Goal: Information Seeking & Learning: Learn about a topic

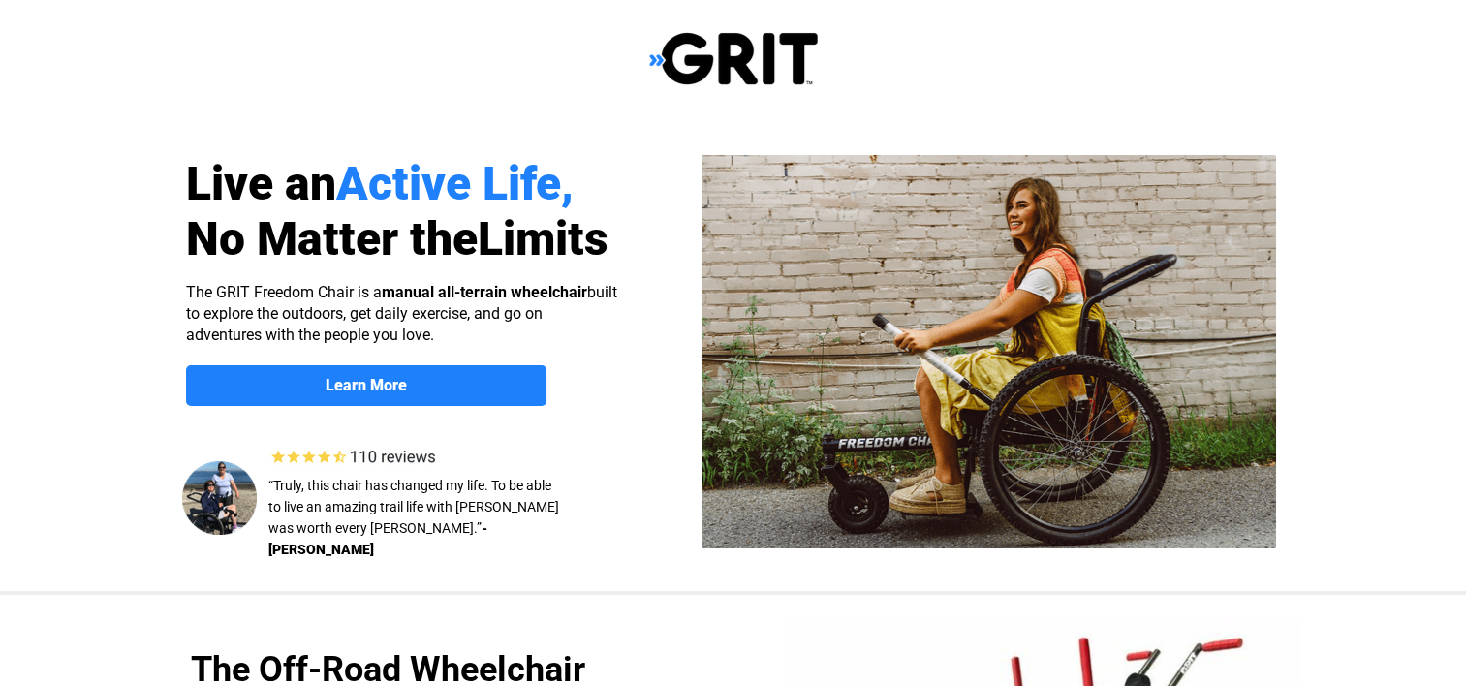
select select "CA"
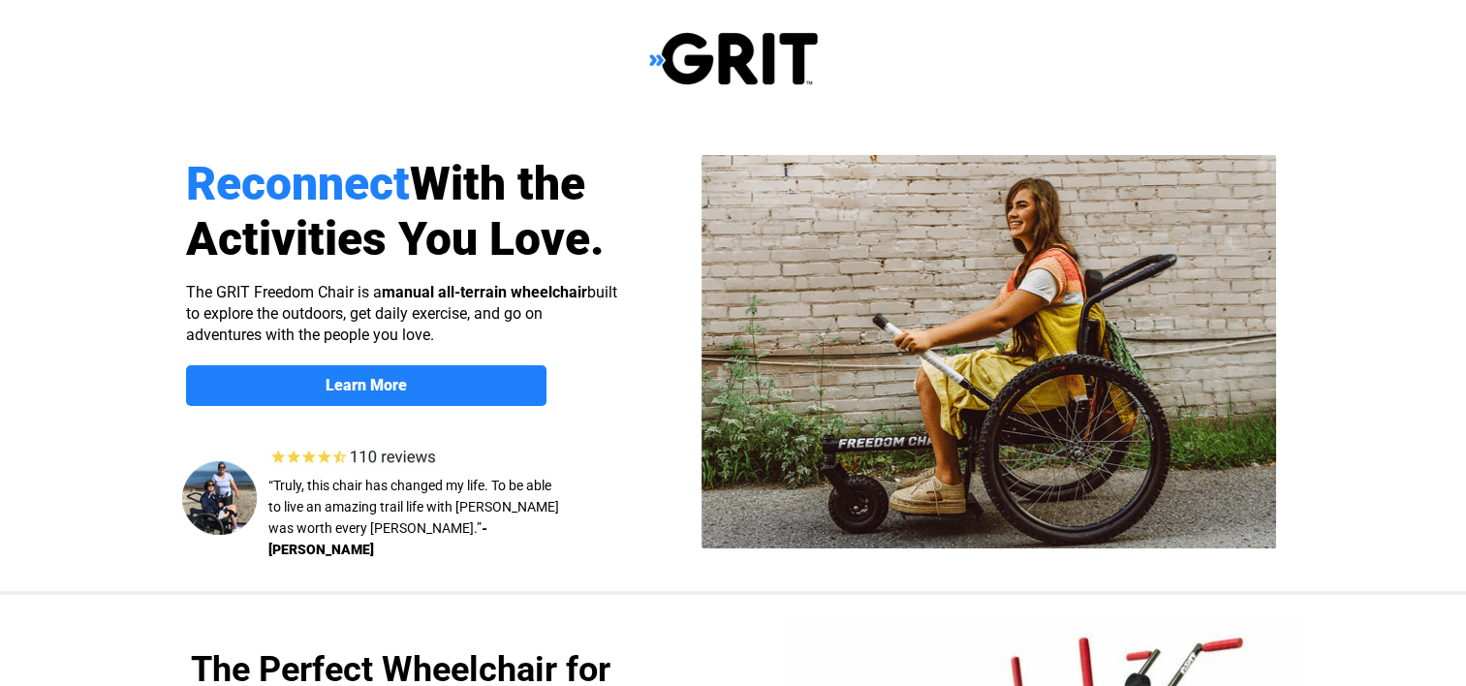
select select "CA"
